Goal: Task Accomplishment & Management: Use online tool/utility

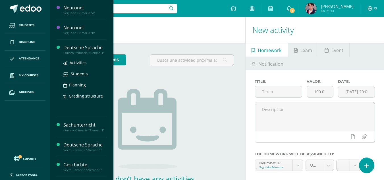
click at [92, 49] on div "Deutsche Sprache" at bounding box center [84, 47] width 43 height 7
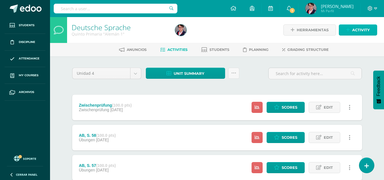
click at [359, 28] on span "Activity" at bounding box center [361, 30] width 18 height 11
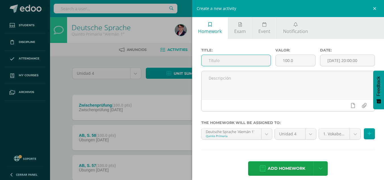
click at [242, 61] on input "text" at bounding box center [236, 60] width 69 height 11
type input "Zwischenprüfung - Mündlich"
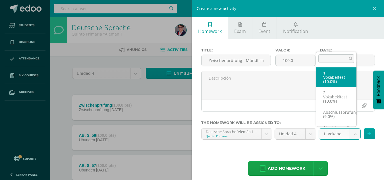
click at [351, 131] on body "Students Discipline Attendance My courses Archivos Soporte Help Reportar un pro…" at bounding box center [192, 169] width 384 height 339
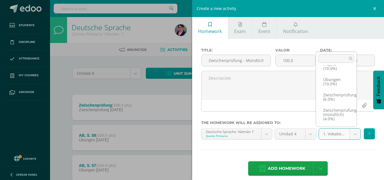
scroll to position [3, 0]
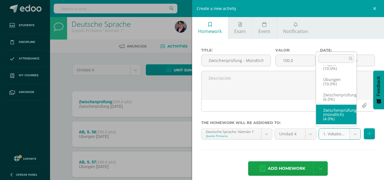
select select "233929"
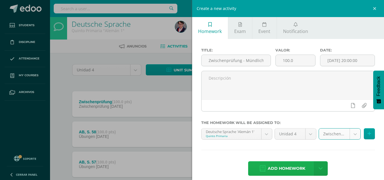
click at [287, 168] on span "Add homework" at bounding box center [287, 169] width 38 height 14
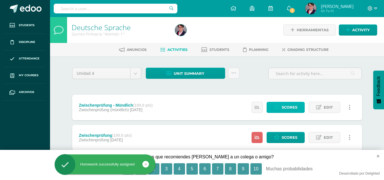
click at [286, 108] on span "Scores" at bounding box center [290, 107] width 16 height 11
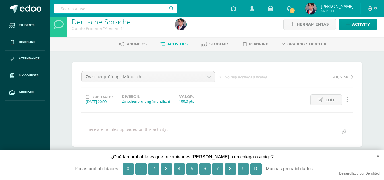
scroll to position [79, 0]
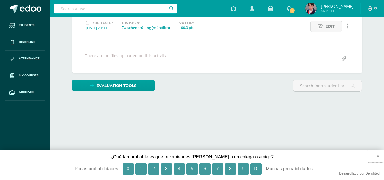
click at [377, 157] on button "×" at bounding box center [375, 156] width 17 height 13
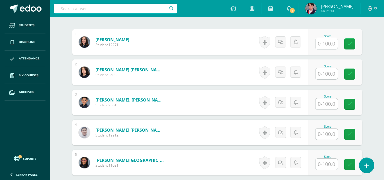
click at [329, 41] on input "text" at bounding box center [327, 43] width 22 height 11
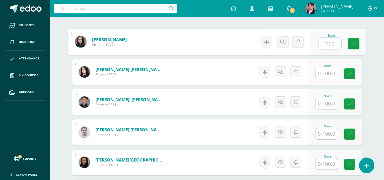
type input "100"
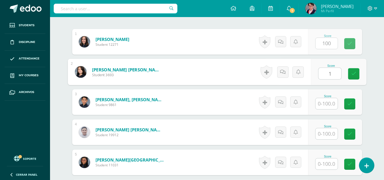
scroll to position [169, 0]
type input "100"
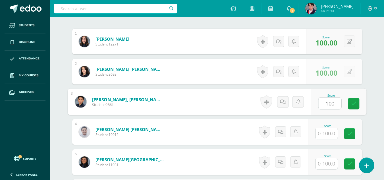
type input "100"
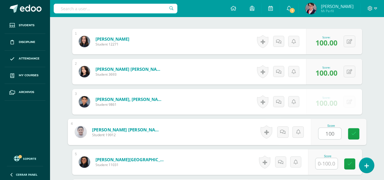
type input "100"
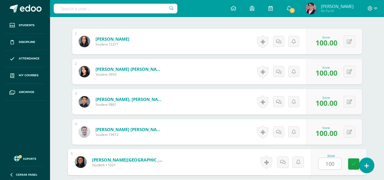
type input "100"
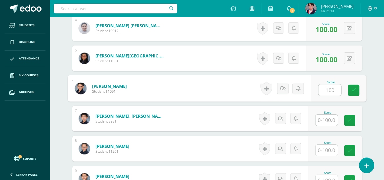
type input "100"
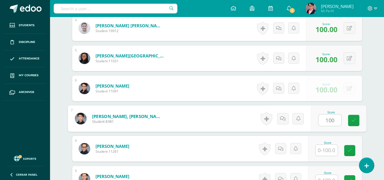
type input "100"
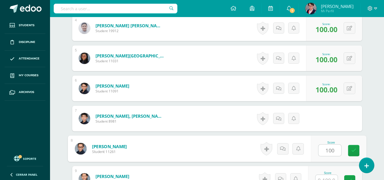
type input "100"
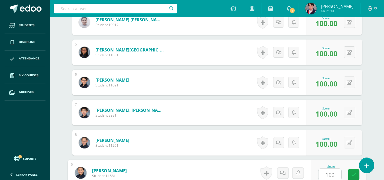
type input "100"
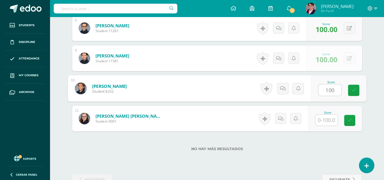
type input "100"
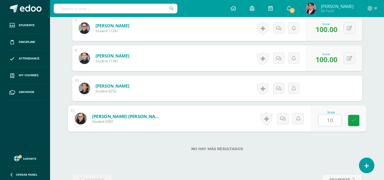
type input "100"
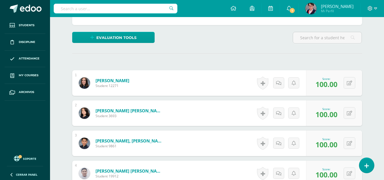
scroll to position [0, 0]
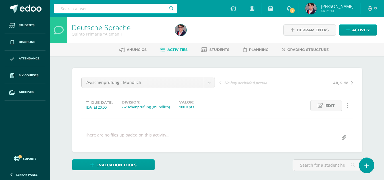
click at [181, 54] on link "Activities" at bounding box center [173, 49] width 27 height 9
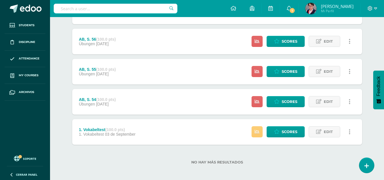
scroll to position [187, 0]
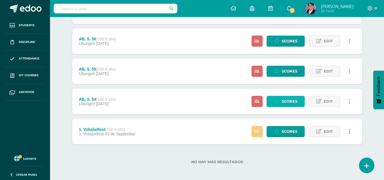
click at [302, 96] on link "Scores" at bounding box center [286, 101] width 38 height 11
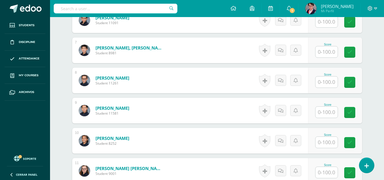
scroll to position [342, 0]
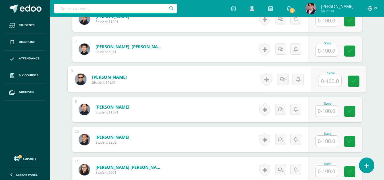
click at [321, 84] on input "text" at bounding box center [330, 80] width 23 height 11
type input "100"
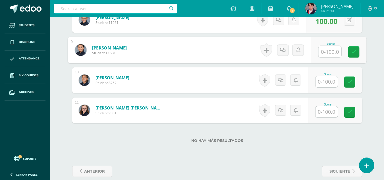
scroll to position [401, 0]
click at [321, 84] on input "text" at bounding box center [327, 82] width 22 height 11
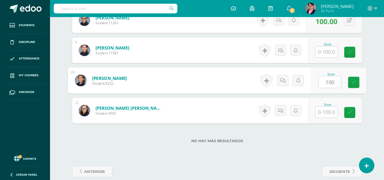
type input "100"
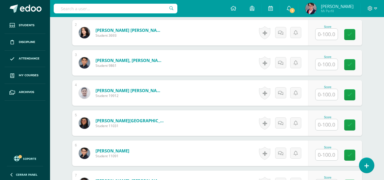
scroll to position [208, 0]
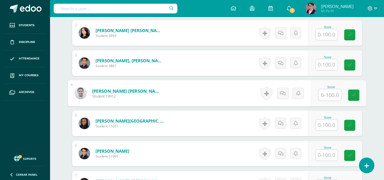
click at [327, 98] on input "text" at bounding box center [330, 94] width 23 height 11
type input "75"
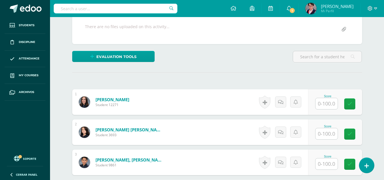
scroll to position [76, 0]
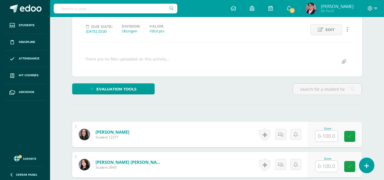
click at [329, 133] on input "text" at bounding box center [327, 136] width 22 height 11
type input "90"
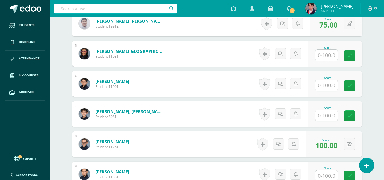
scroll to position [278, 0]
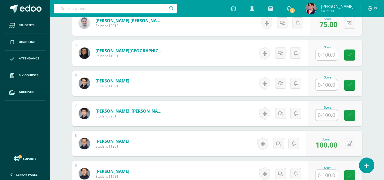
click at [327, 115] on input "text" at bounding box center [327, 115] width 22 height 11
type input "5"
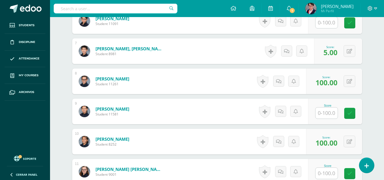
scroll to position [348, 0]
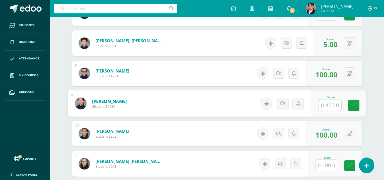
click at [320, 105] on input "text" at bounding box center [330, 105] width 23 height 11
type input "100"
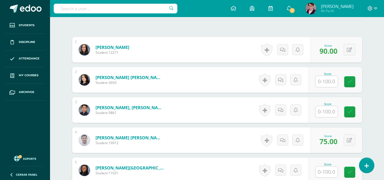
scroll to position [160, 0]
click at [319, 80] on input "text" at bounding box center [327, 81] width 22 height 11
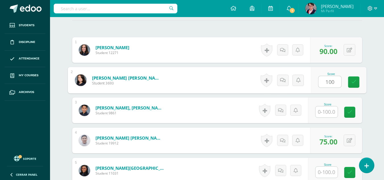
type input "100"
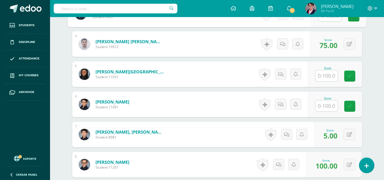
scroll to position [264, 0]
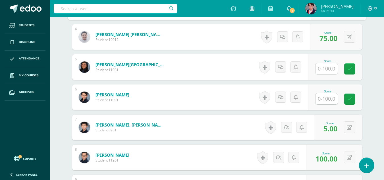
click at [323, 100] on input "text" at bounding box center [327, 98] width 22 height 11
type input "75"
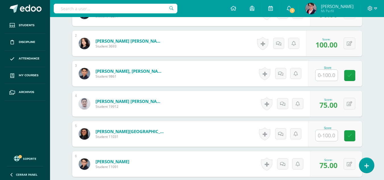
scroll to position [197, 0]
click at [331, 75] on input "text" at bounding box center [327, 74] width 22 height 11
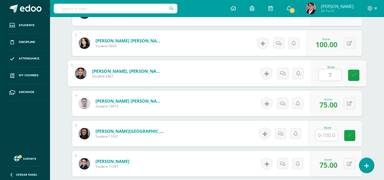
type input "70"
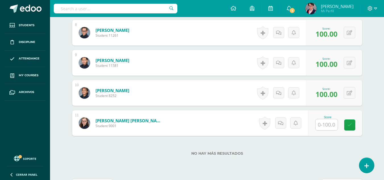
scroll to position [389, 0]
click at [343, 126] on div "Score" at bounding box center [335, 123] width 54 height 26
click at [329, 124] on input "text" at bounding box center [327, 124] width 22 height 11
type input "100"
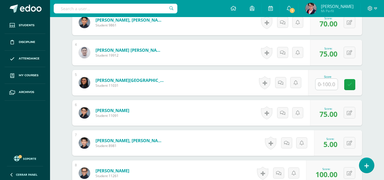
scroll to position [248, 0]
click at [329, 86] on input "text" at bounding box center [327, 84] width 22 height 11
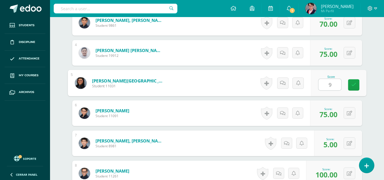
type input "95"
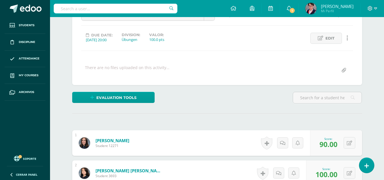
scroll to position [0, 0]
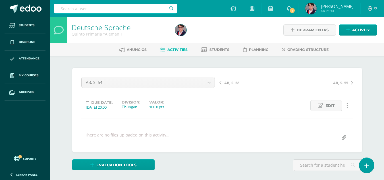
click at [209, 90] on div "AB, S. 54 Zwischenprüfung - Mündlich AB, S. 58 AB, S. 54 AB, S. 55 AB, S. 56 AB…" at bounding box center [148, 85] width 138 height 16
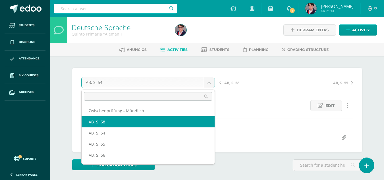
scroll to position [19, 0]
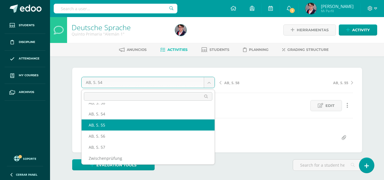
select select "/dashboard/teacher/grade-activity/235205/"
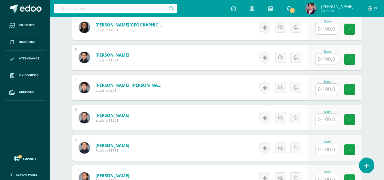
scroll to position [308, 0]
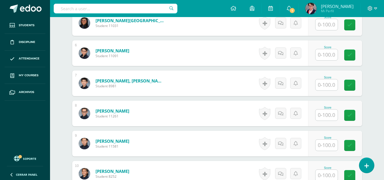
click at [324, 116] on input "text" at bounding box center [327, 115] width 22 height 11
type input "100"
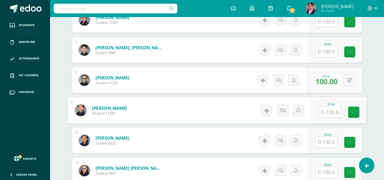
scroll to position [343, 0]
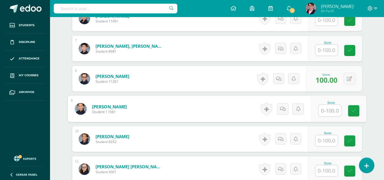
click at [323, 138] on input "text" at bounding box center [327, 140] width 22 height 11
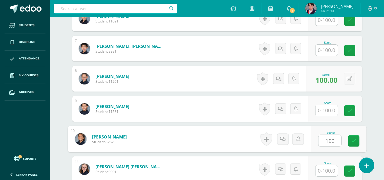
type input "100"
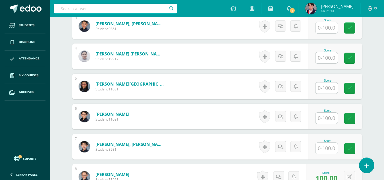
scroll to position [230, 0]
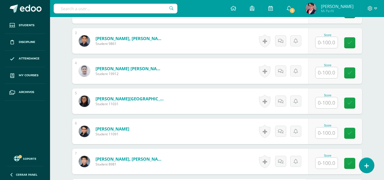
click at [327, 78] on div at bounding box center [326, 73] width 23 height 12
click at [327, 75] on input "text" at bounding box center [330, 72] width 23 height 11
type input "50"
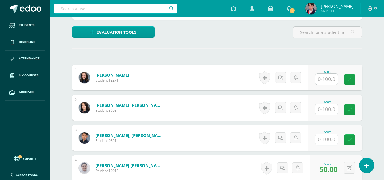
scroll to position [142, 0]
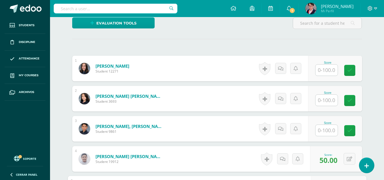
click at [326, 69] on input "text" at bounding box center [327, 70] width 22 height 11
type input "42"
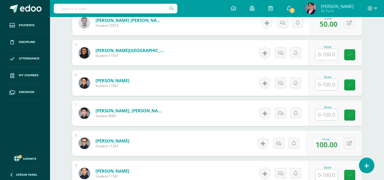
scroll to position [280, 0]
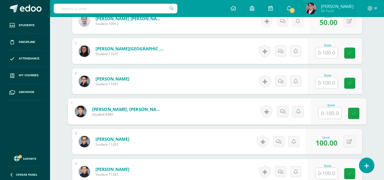
click at [333, 114] on input "text" at bounding box center [330, 113] width 23 height 11
type input "21"
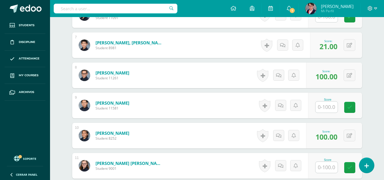
scroll to position [346, 0]
click at [322, 112] on input "text" at bounding box center [327, 106] width 22 height 11
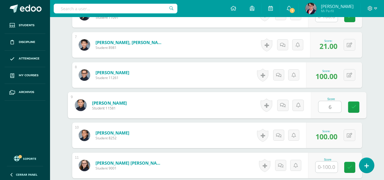
type input "64"
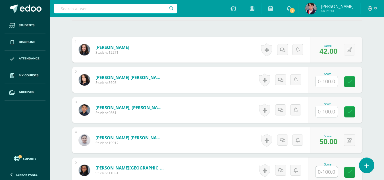
scroll to position [159, 0]
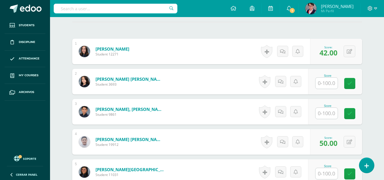
click at [330, 84] on input "text" at bounding box center [327, 83] width 22 height 11
type input "71"
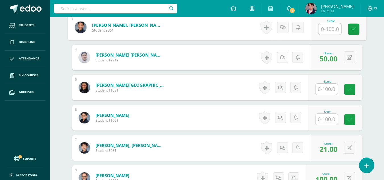
scroll to position [261, 0]
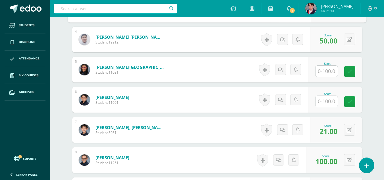
click at [321, 105] on input "text" at bounding box center [327, 101] width 22 height 11
type input "79"
click at [321, 105] on span "79.00" at bounding box center [329, 101] width 18 height 10
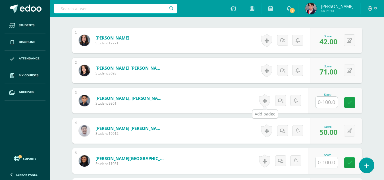
scroll to position [160, 0]
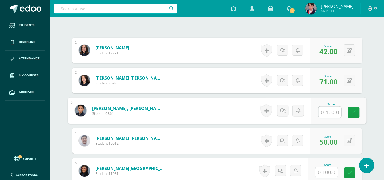
click at [319, 113] on input "text" at bounding box center [330, 112] width 23 height 11
type input "71"
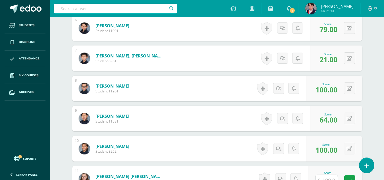
scroll to position [410, 0]
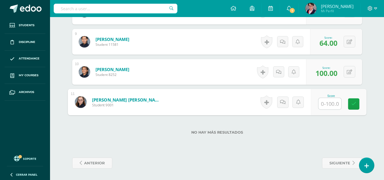
click at [321, 101] on input "text" at bounding box center [330, 103] width 23 height 11
type input "79"
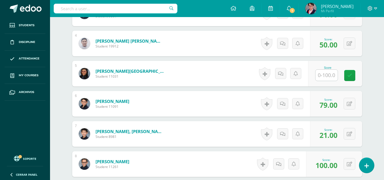
scroll to position [257, 0]
click at [321, 73] on input "text" at bounding box center [327, 75] width 22 height 11
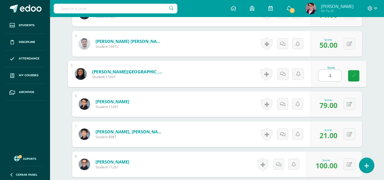
type input "43"
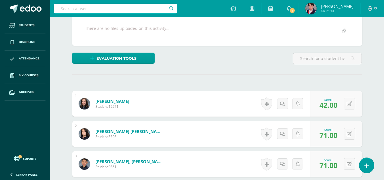
scroll to position [0, 0]
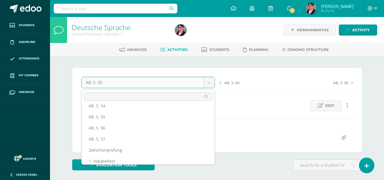
scroll to position [32, 0]
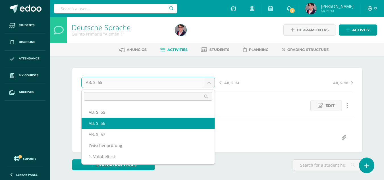
select select "/dashboard/teacher/grade-activity/235206/"
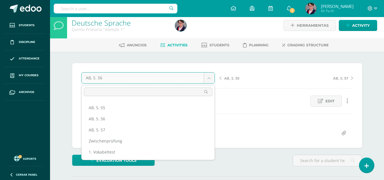
scroll to position [5, 0]
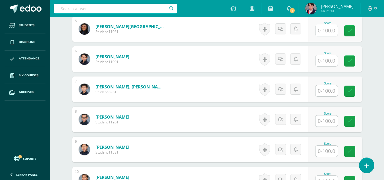
scroll to position [302, 0]
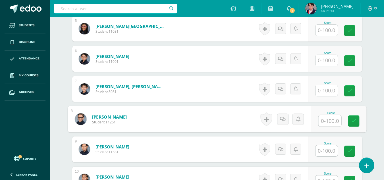
click at [333, 118] on input "text" at bounding box center [330, 120] width 23 height 11
type input "100"
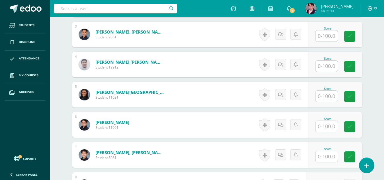
scroll to position [236, 0]
click at [336, 97] on input "text" at bounding box center [327, 96] width 22 height 11
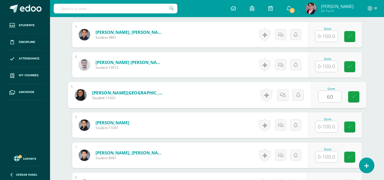
type input "60"
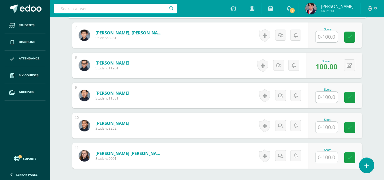
scroll to position [363, 0]
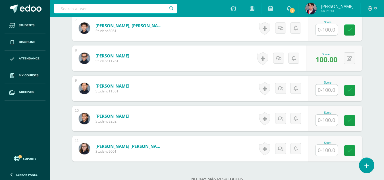
click at [330, 149] on input "text" at bounding box center [327, 150] width 22 height 11
type input "85"
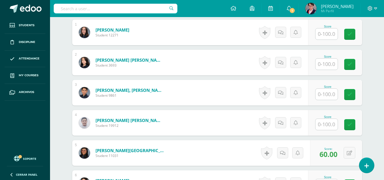
scroll to position [178, 0]
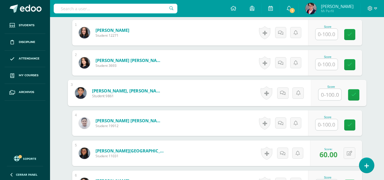
click at [330, 96] on input "text" at bounding box center [330, 94] width 23 height 11
type input "75"
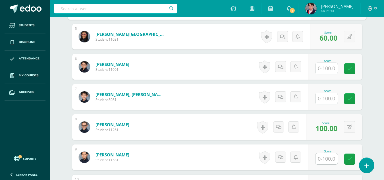
scroll to position [295, 0]
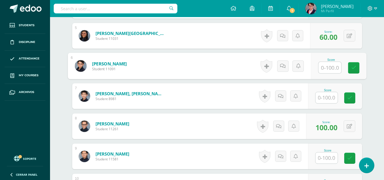
click at [323, 68] on input "text" at bounding box center [330, 67] width 23 height 11
type input "65"
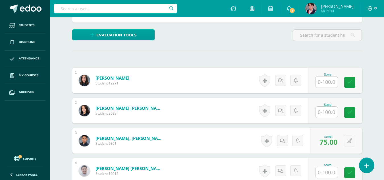
scroll to position [129, 0]
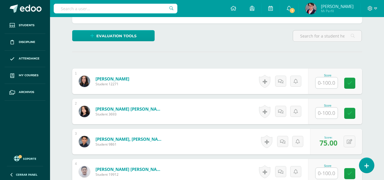
click at [331, 114] on input "text" at bounding box center [327, 113] width 22 height 11
type input "95"
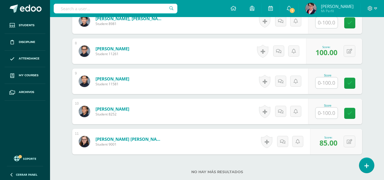
scroll to position [367, 0]
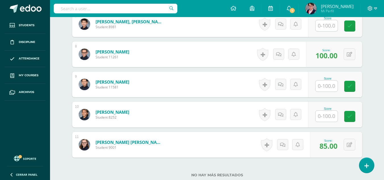
click at [323, 89] on input "text" at bounding box center [327, 85] width 22 height 11
type input "90"
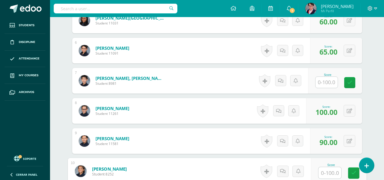
scroll to position [285, 0]
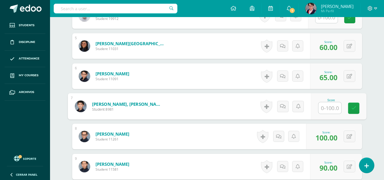
click at [321, 111] on input "text" at bounding box center [330, 107] width 23 height 11
type input "45"
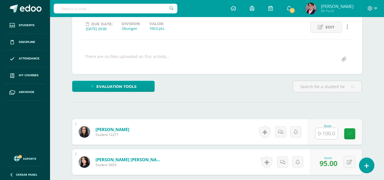
scroll to position [79, 0]
click at [323, 132] on input "text" at bounding box center [327, 133] width 22 height 11
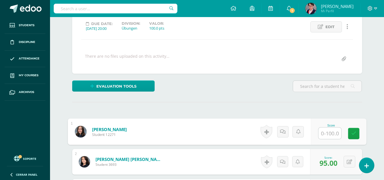
type input "8"
type input "25"
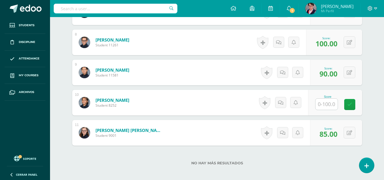
scroll to position [382, 0]
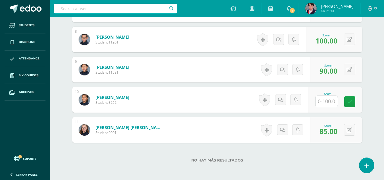
click at [318, 104] on input "text" at bounding box center [327, 101] width 22 height 11
type input "70"
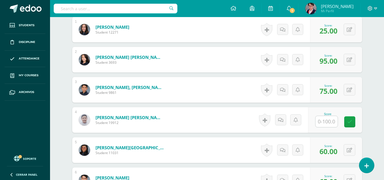
scroll to position [181, 0]
click at [319, 121] on input "text" at bounding box center [327, 121] width 22 height 11
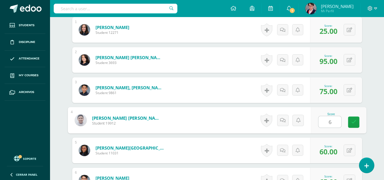
type input "65"
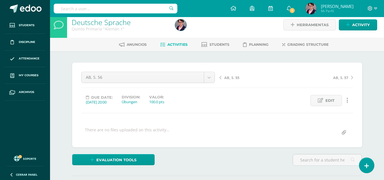
scroll to position [0, 0]
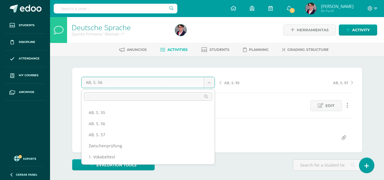
scroll to position [32, 0]
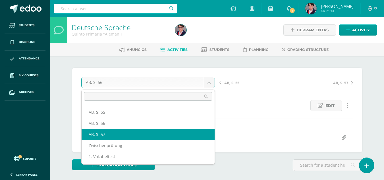
select select "/dashboard/teacher/grade-activity/235207/"
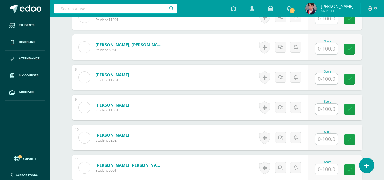
scroll to position [344, 0]
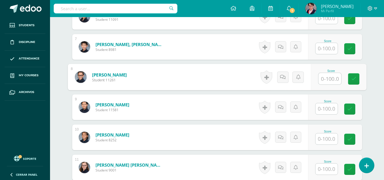
click at [319, 79] on input "text" at bounding box center [330, 78] width 23 height 11
type input "83"
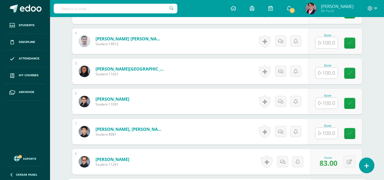
scroll to position [259, 0]
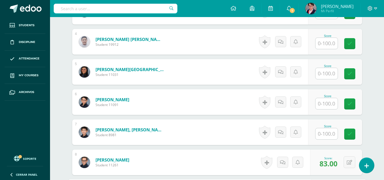
click at [327, 76] on input "text" at bounding box center [327, 73] width 22 height 11
type input "0"
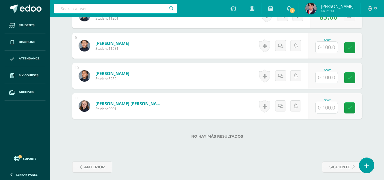
scroll to position [406, 0]
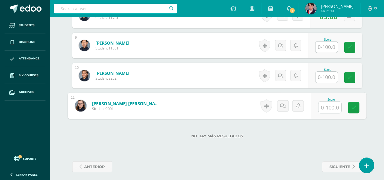
click at [331, 109] on input "text" at bounding box center [330, 107] width 23 height 11
type input "50"
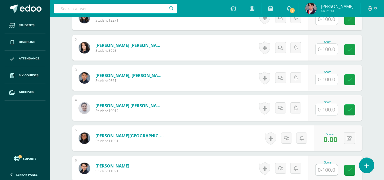
scroll to position [193, 0]
click at [328, 80] on input "text" at bounding box center [327, 79] width 22 height 11
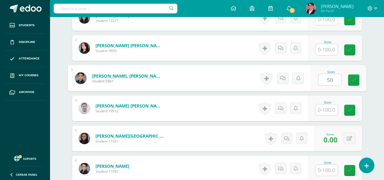
type input "50"
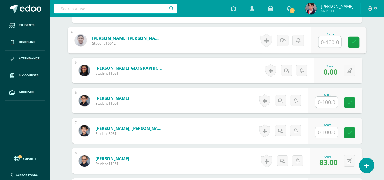
scroll to position [261, 0]
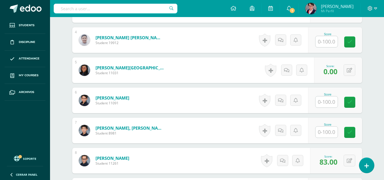
click at [330, 111] on div "Score" at bounding box center [335, 101] width 54 height 26
click at [329, 104] on input "text" at bounding box center [327, 101] width 22 height 11
type input "33"
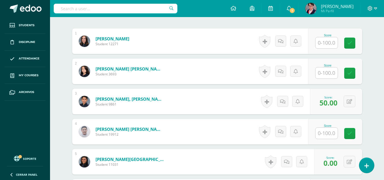
scroll to position [169, 0]
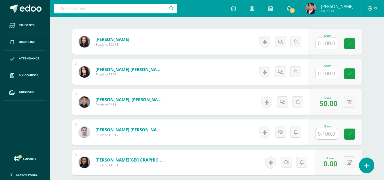
click at [319, 75] on input "text" at bounding box center [327, 73] width 22 height 11
type input "17"
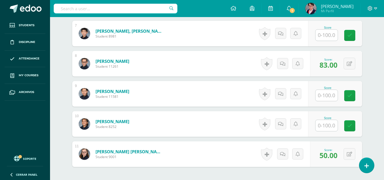
scroll to position [358, 0]
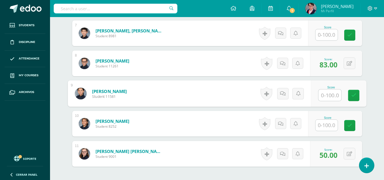
click at [326, 94] on input "text" at bounding box center [330, 95] width 23 height 11
type input "33"
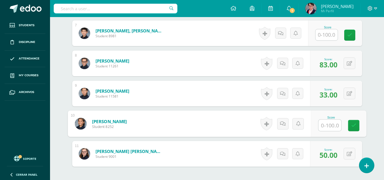
click at [332, 31] on input "text" at bounding box center [327, 34] width 22 height 11
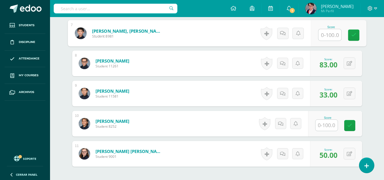
type input "0"
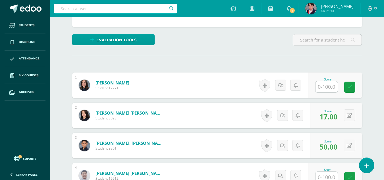
scroll to position [121, 0]
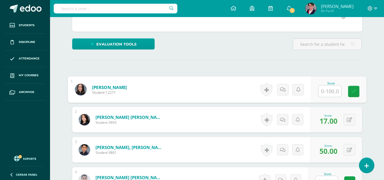
click at [323, 86] on input "text" at bounding box center [330, 91] width 23 height 11
type input "0"
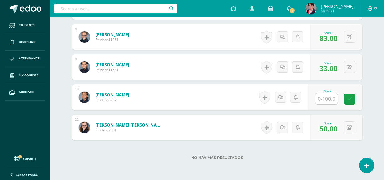
scroll to position [410, 0]
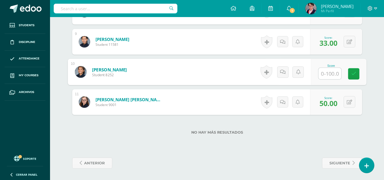
click at [326, 78] on input "text" at bounding box center [330, 73] width 23 height 11
type input "100"
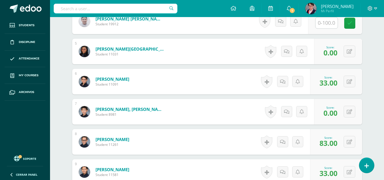
scroll to position [226, 0]
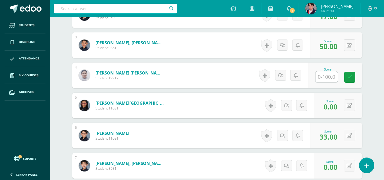
click at [326, 78] on input "text" at bounding box center [327, 76] width 22 height 11
type input "0"
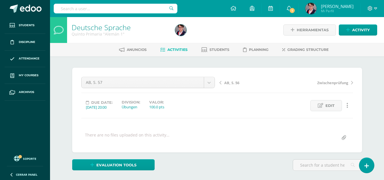
click at [177, 52] on link "Activities" at bounding box center [173, 49] width 27 height 9
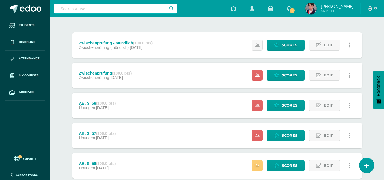
scroll to position [55, 0]
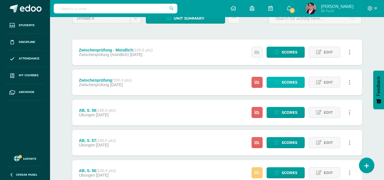
click at [280, 84] on link "Scores" at bounding box center [286, 82] width 38 height 11
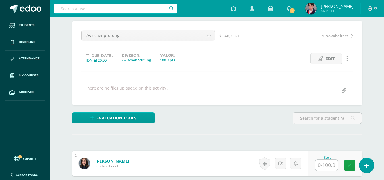
scroll to position [47, 0]
